Goal: Transaction & Acquisition: Purchase product/service

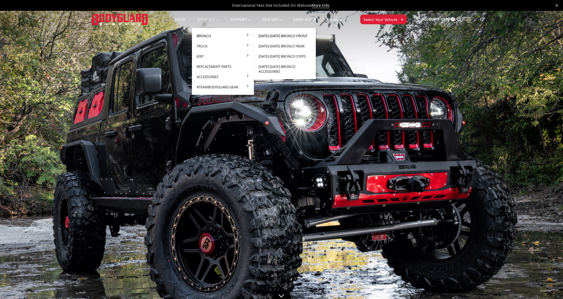
click at [271, 34] on link "[DATE]-[DATE] Bronco Front" at bounding box center [285, 36] width 58 height 10
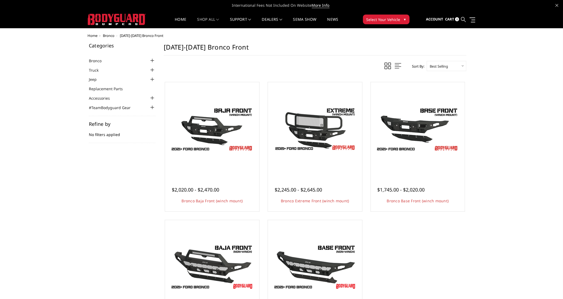
click at [464, 19] on icon at bounding box center [463, 19] width 5 height 5
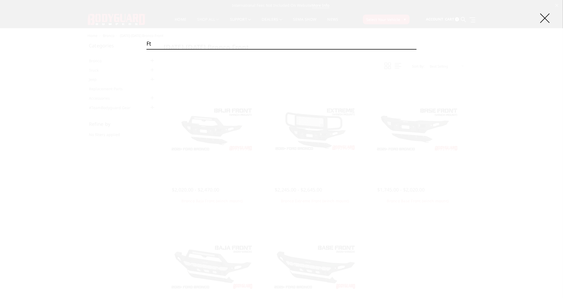
type input "ft"
click at [416, 49] on input "Search" at bounding box center [416, 49] width 0 height 0
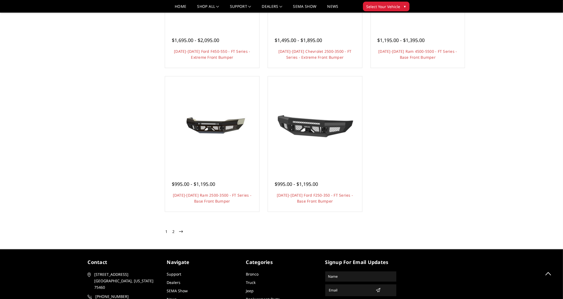
scroll to position [883, 0]
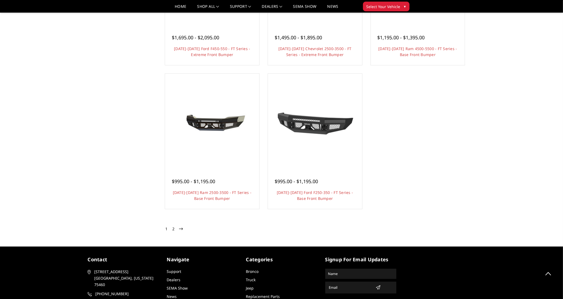
click at [171, 227] on link "2" at bounding box center [173, 228] width 5 height 6
